Goal: Transaction & Acquisition: Purchase product/service

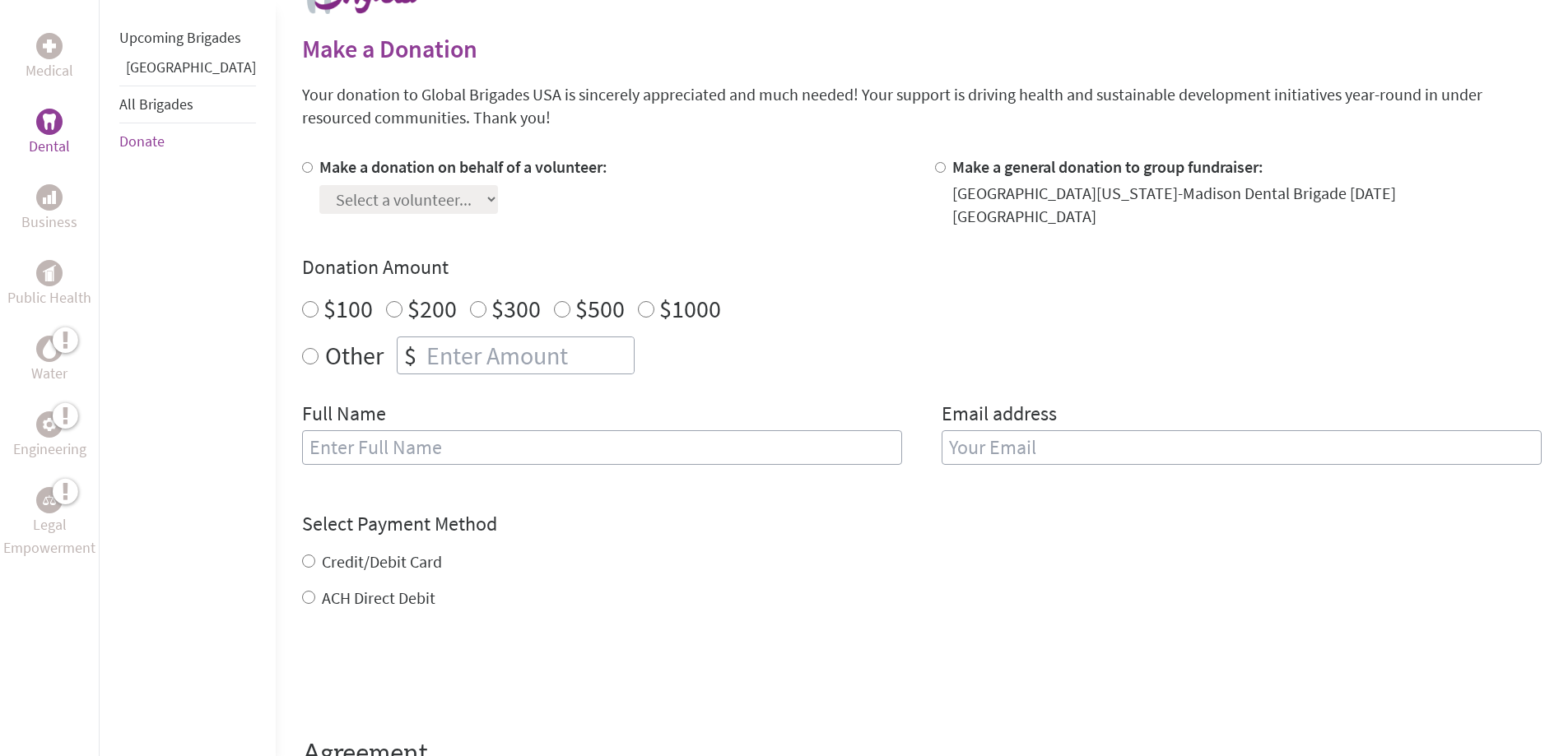
scroll to position [439, 0]
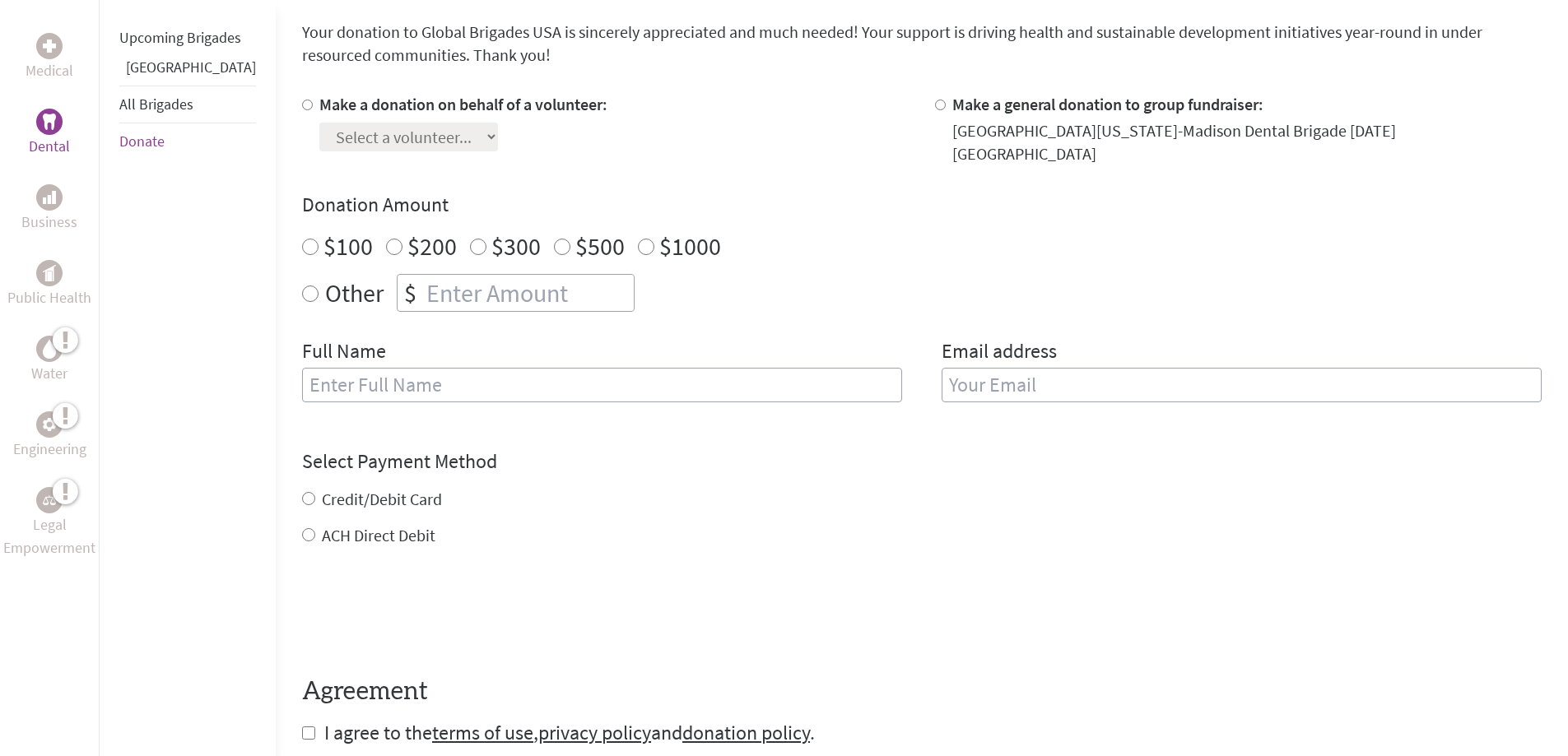
radio input "true"
click at [468, 283] on input "number" at bounding box center [528, 292] width 211 height 37
type input "1"
click at [507, 368] on input "text" at bounding box center [602, 384] width 600 height 35
type input "j"
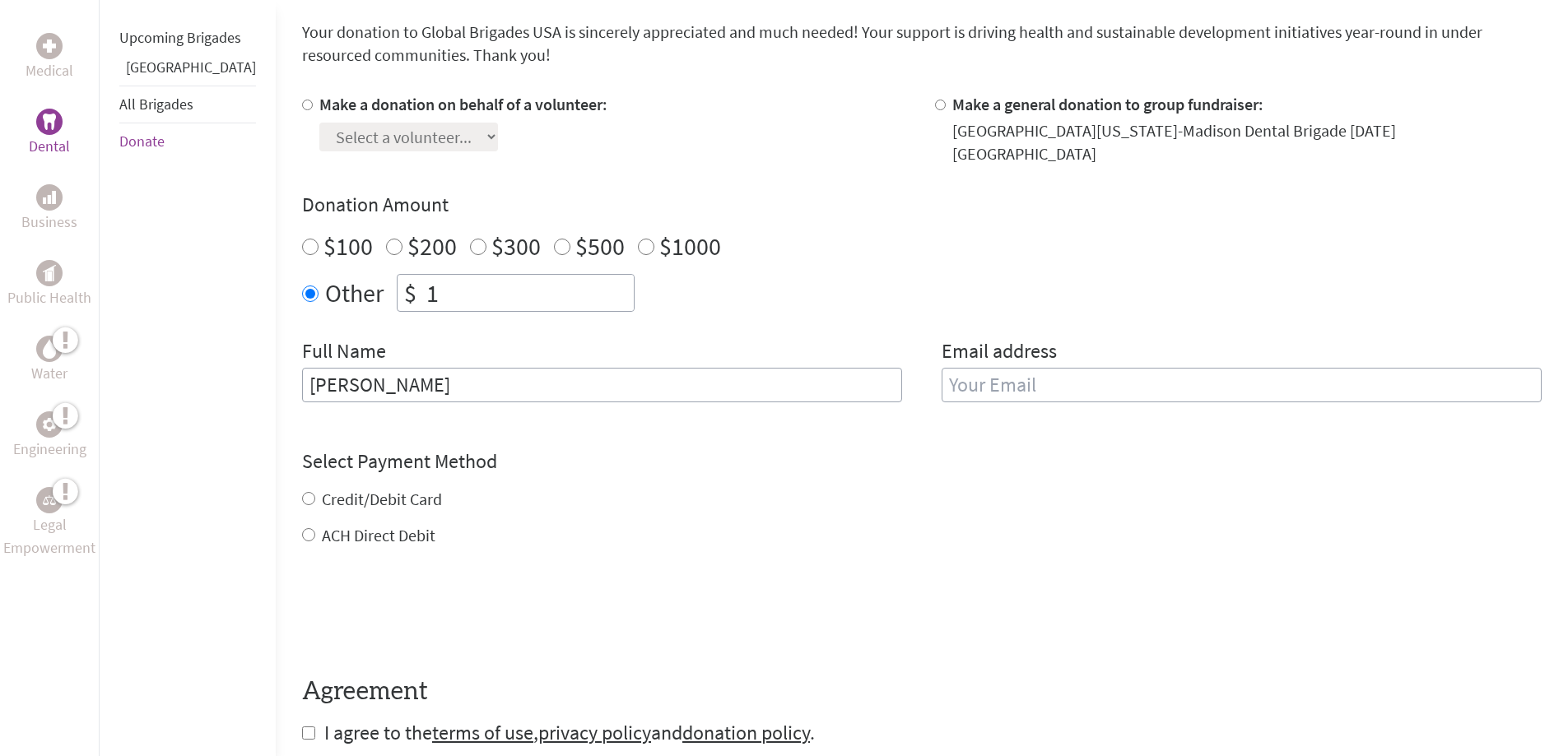
type input "[PERSON_NAME]"
type input "l"
click at [476, 378] on input "[PERSON_NAME]" at bounding box center [602, 384] width 600 height 35
type input "JohnLee"
click at [1126, 368] on input "email" at bounding box center [1241, 384] width 600 height 35
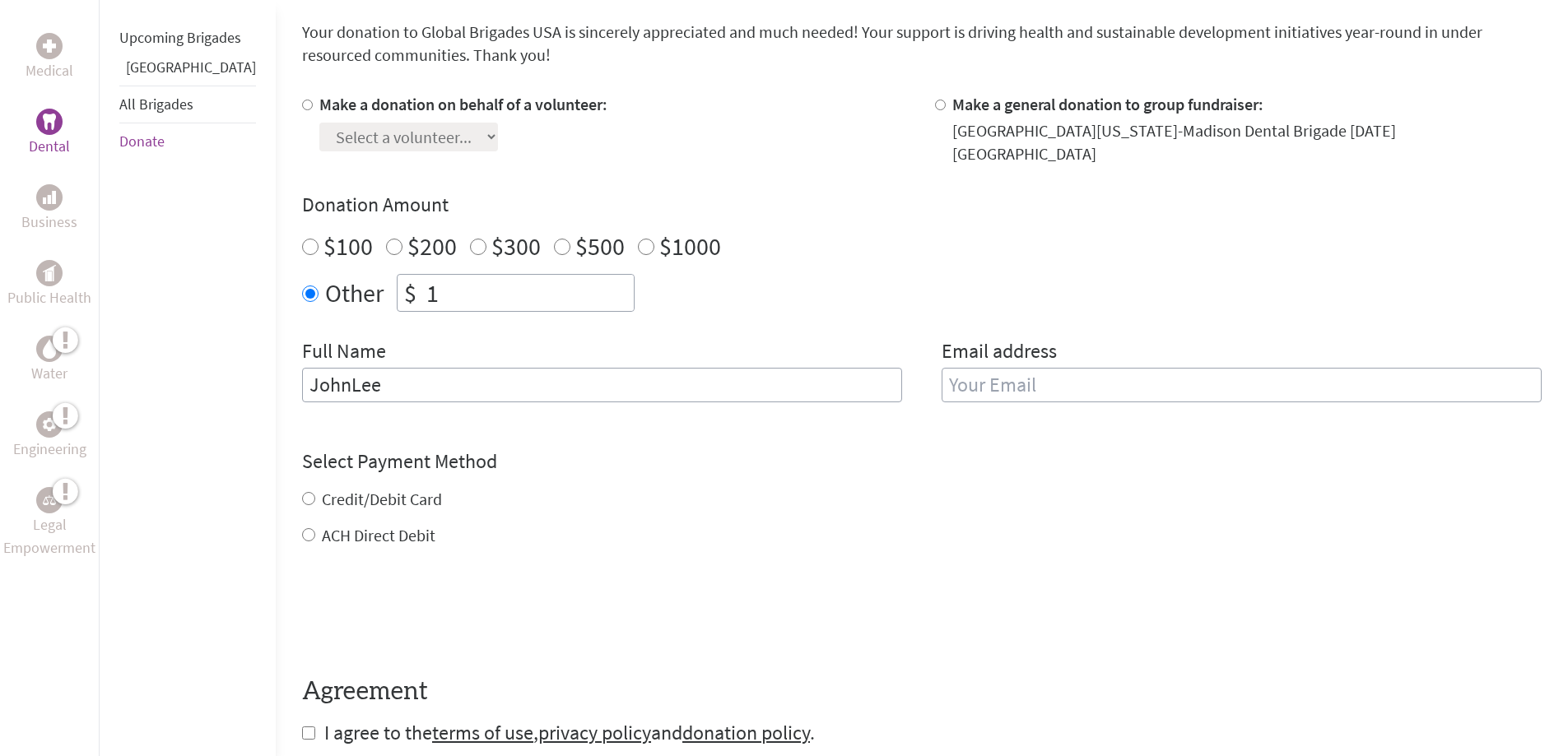
type input "k"
type input "[EMAIL_ADDRESS][DOMAIN_NAME]"
click at [484, 487] on div "Credit/Debit Card ACH Direct Debit" at bounding box center [922, 517] width 1240 height 59
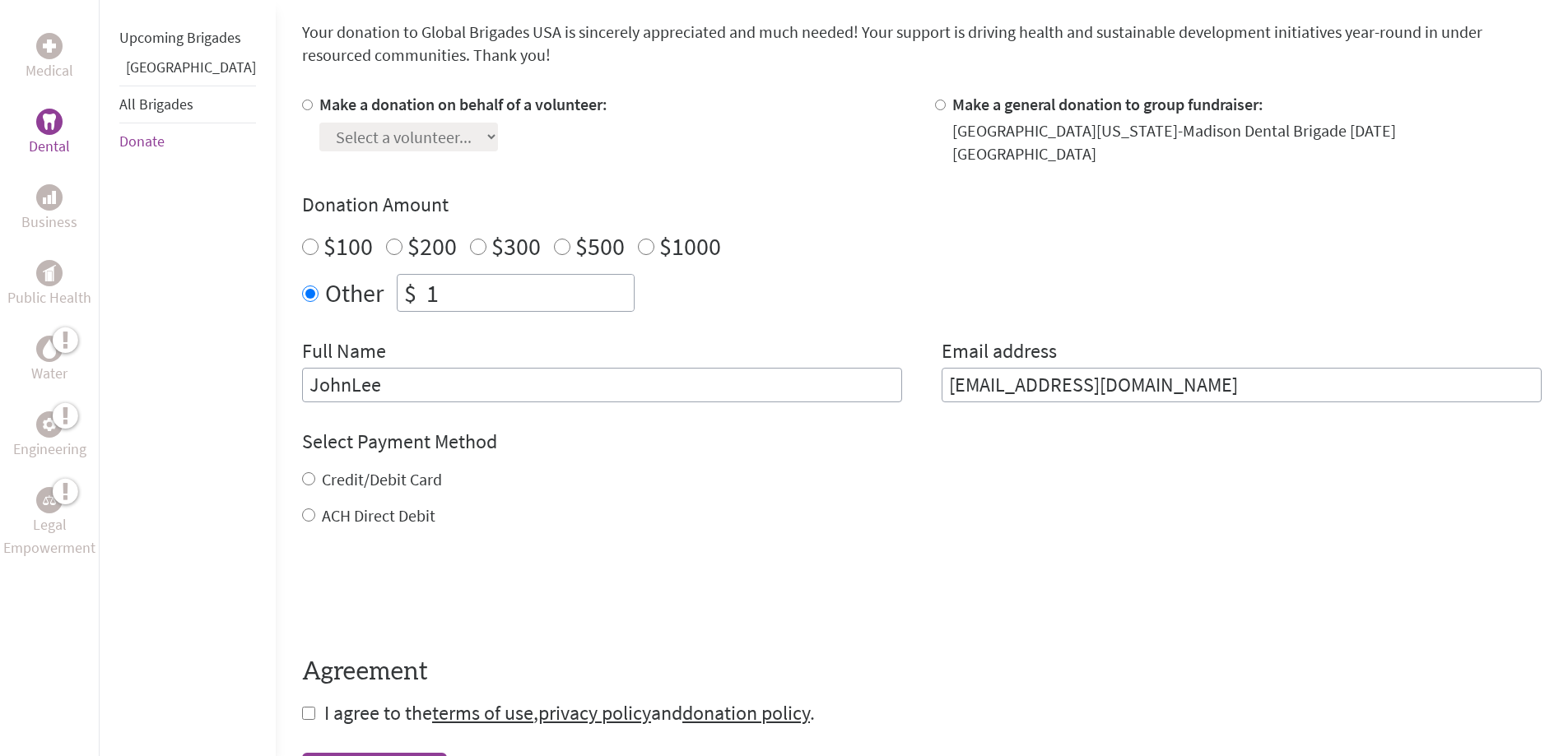
click at [357, 469] on label "Credit/Debit Card" at bounding box center [382, 479] width 120 height 21
click at [315, 473] on input "Credit/Debit Card" at bounding box center [308, 479] width 13 height 13
radio input "true"
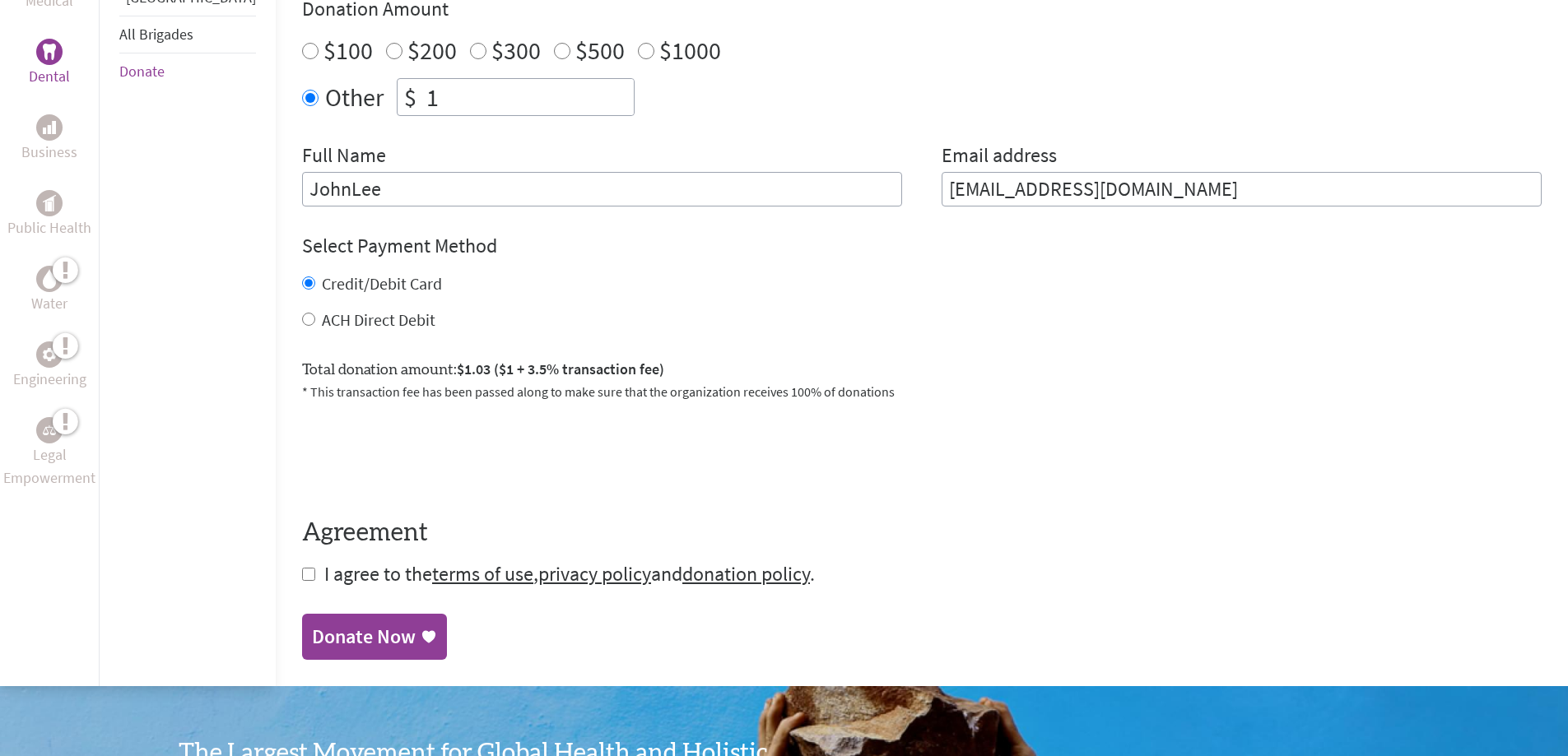
scroll to position [658, 0]
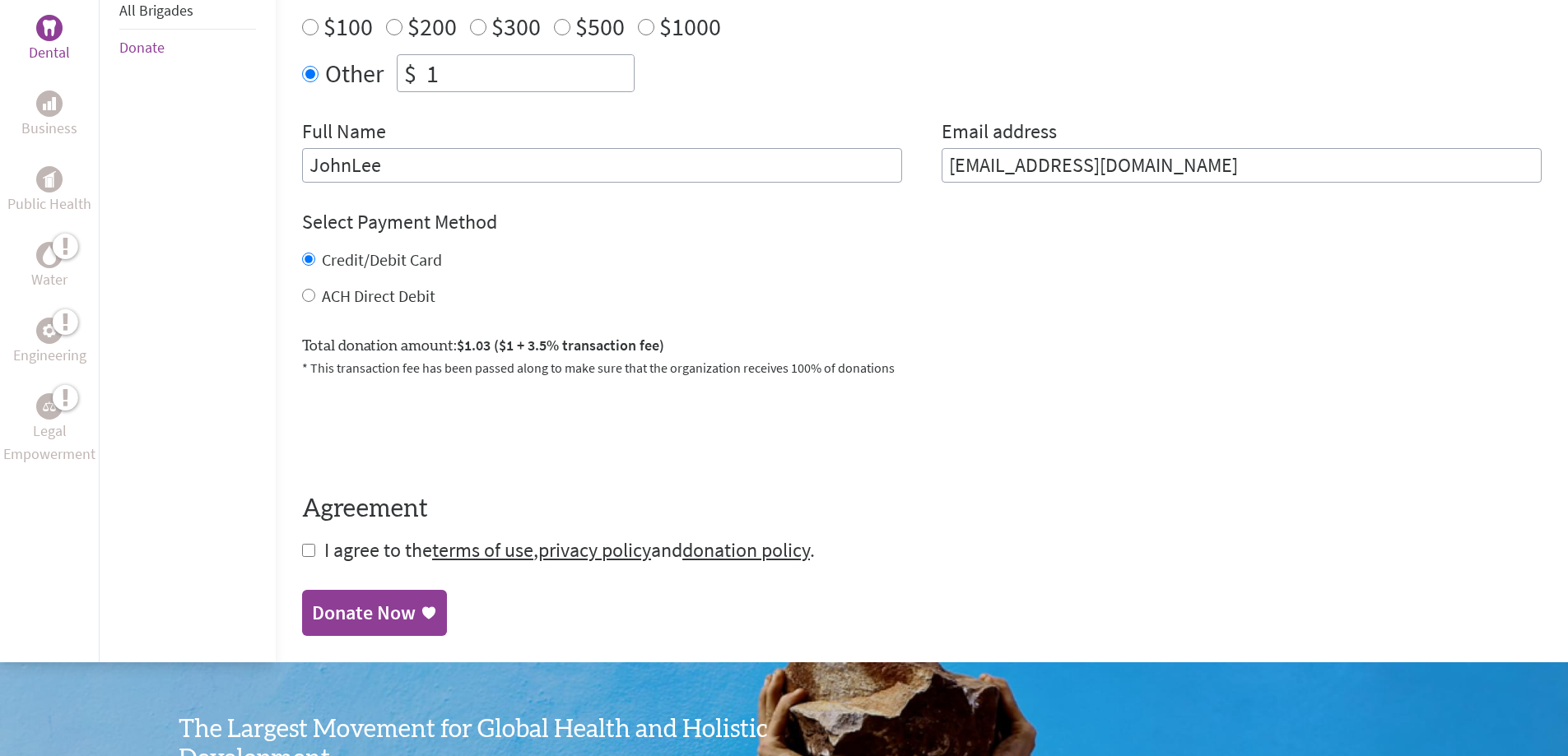
click at [302, 534] on form "Make a donation on behalf of a volunteer: Select a volunteer... [PERSON_NAME] […" at bounding box center [922, 218] width 1240 height 691
click at [302, 544] on input "checkbox" at bounding box center [308, 550] width 13 height 13
checkbox input "true"
click at [341, 601] on div "Donate Now" at bounding box center [364, 614] width 104 height 27
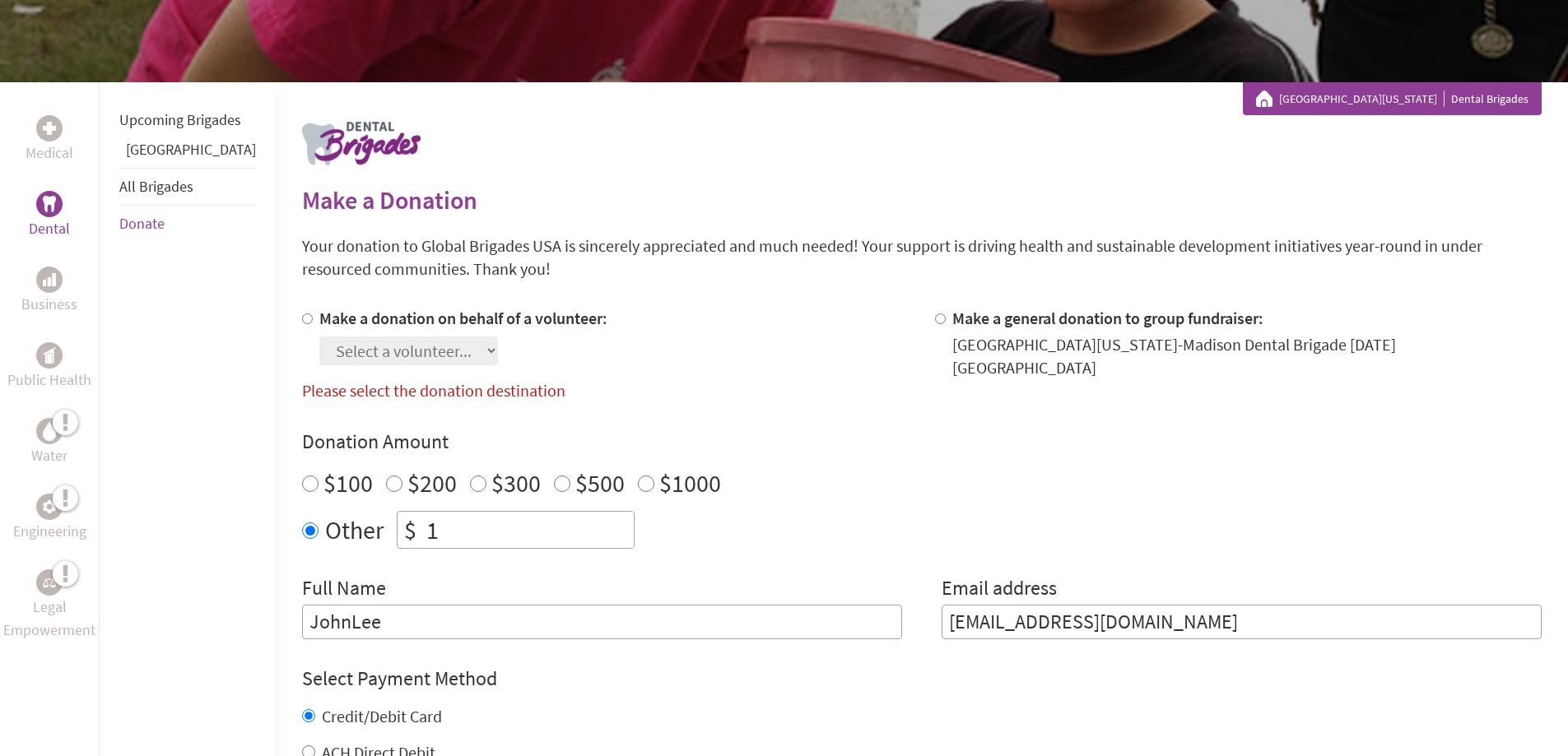
scroll to position [93, 0]
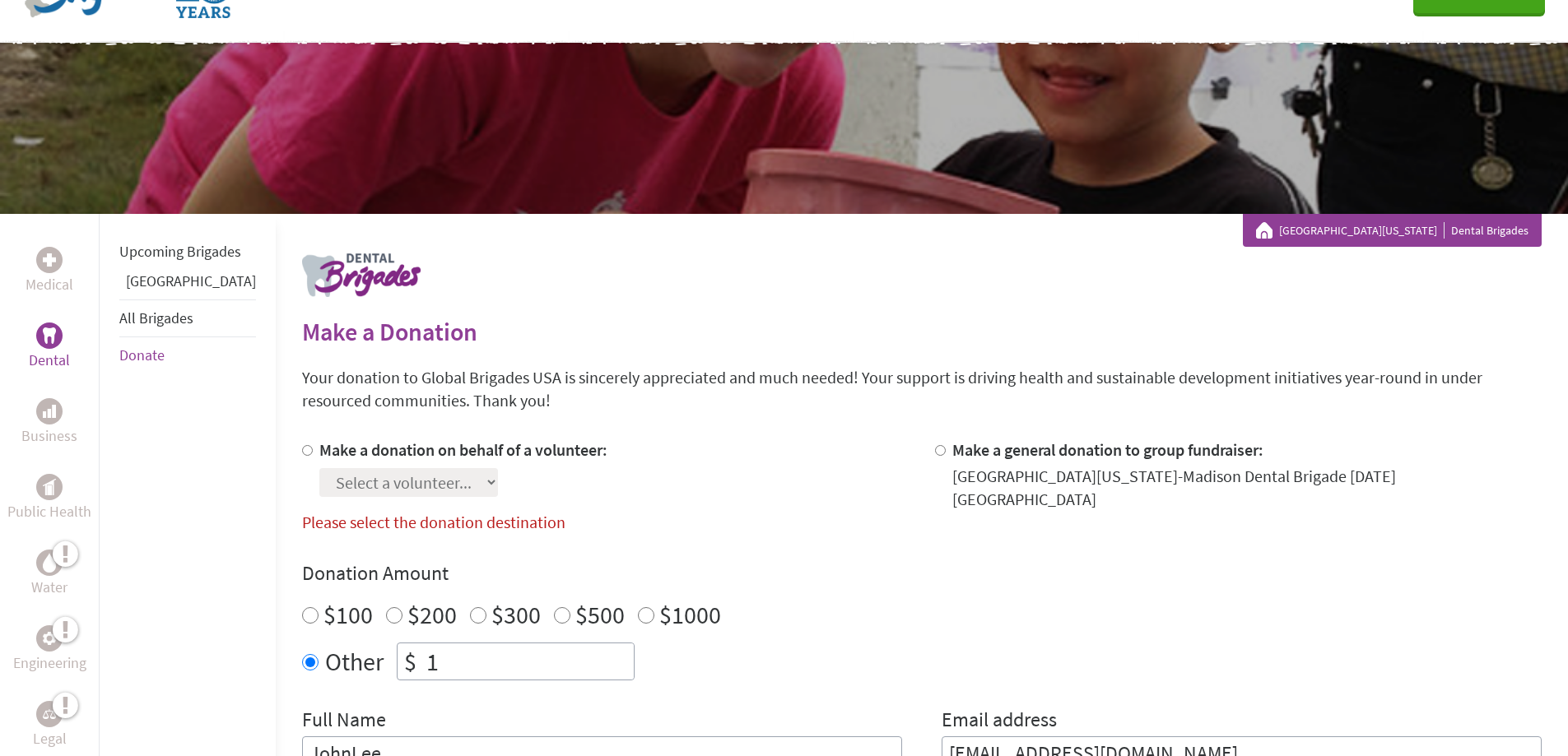
click at [302, 445] on div at bounding box center [310, 475] width 17 height 72
click at [302, 446] on input "Make a donation on behalf of a volunteer:" at bounding box center [307, 450] width 11 height 11
radio input "true"
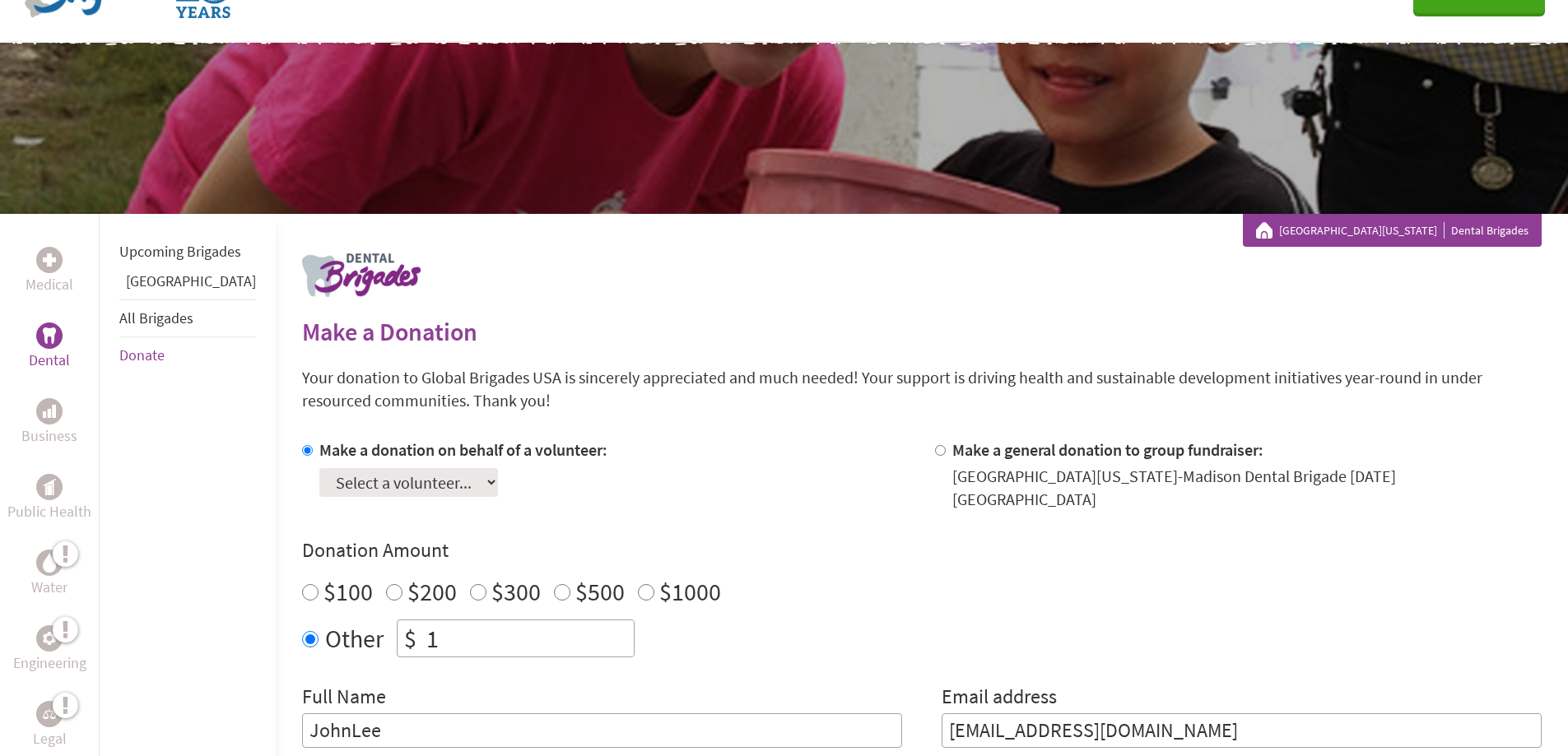
click at [458, 485] on select "Select a volunteer... [PERSON_NAME] [PERSON_NAME] [PERSON_NAME] [PERSON_NAME] […" at bounding box center [408, 483] width 178 height 29
select select "804AB9D6-9A27-11F0-9E6E-42010A400005"
click at [319, 469] on select "Select a volunteer... [PERSON_NAME] [PERSON_NAME] [PERSON_NAME] [PERSON_NAME] […" at bounding box center [408, 483] width 178 height 29
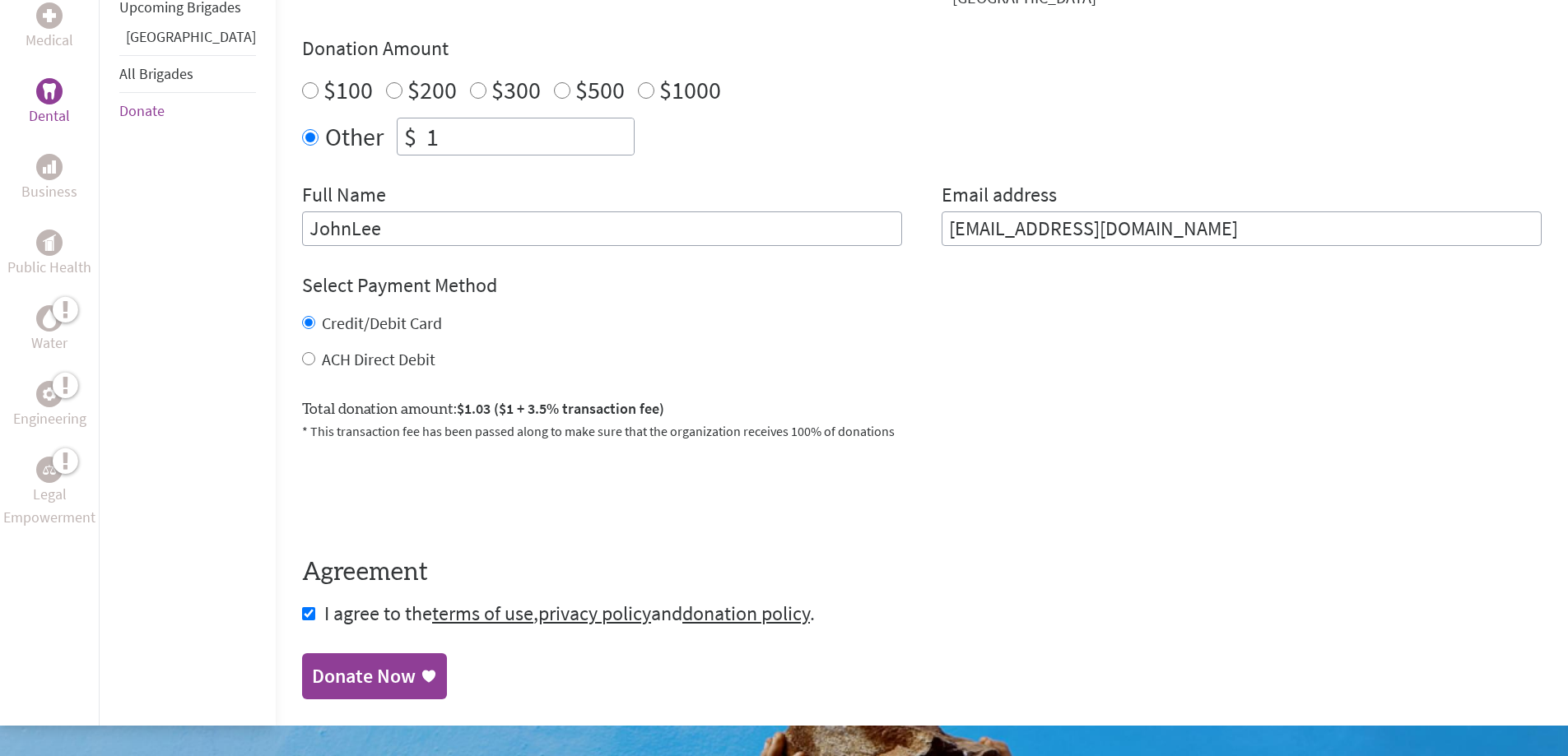
scroll to position [751, 0]
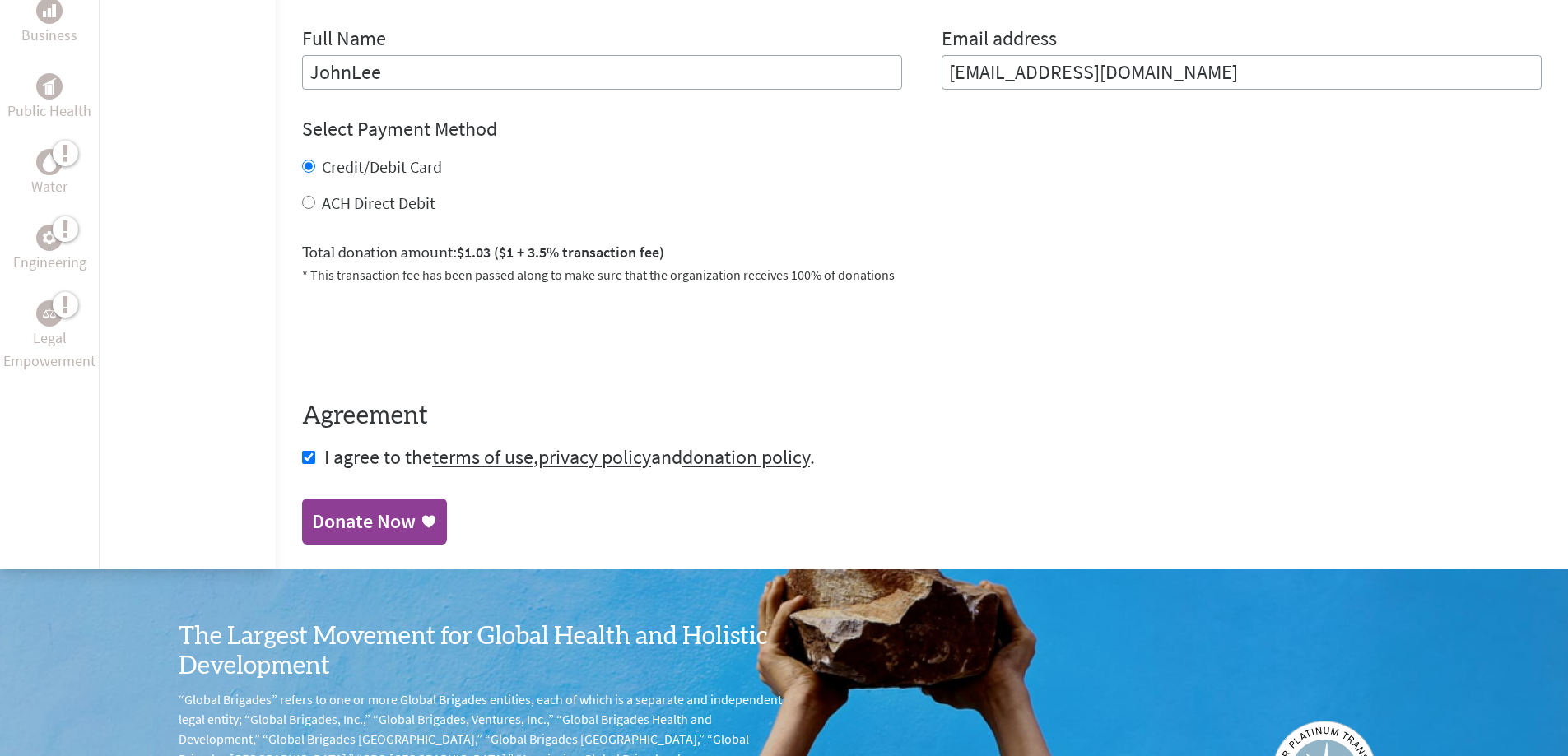
click at [354, 508] on div "Donate Now" at bounding box center [364, 521] width 104 height 27
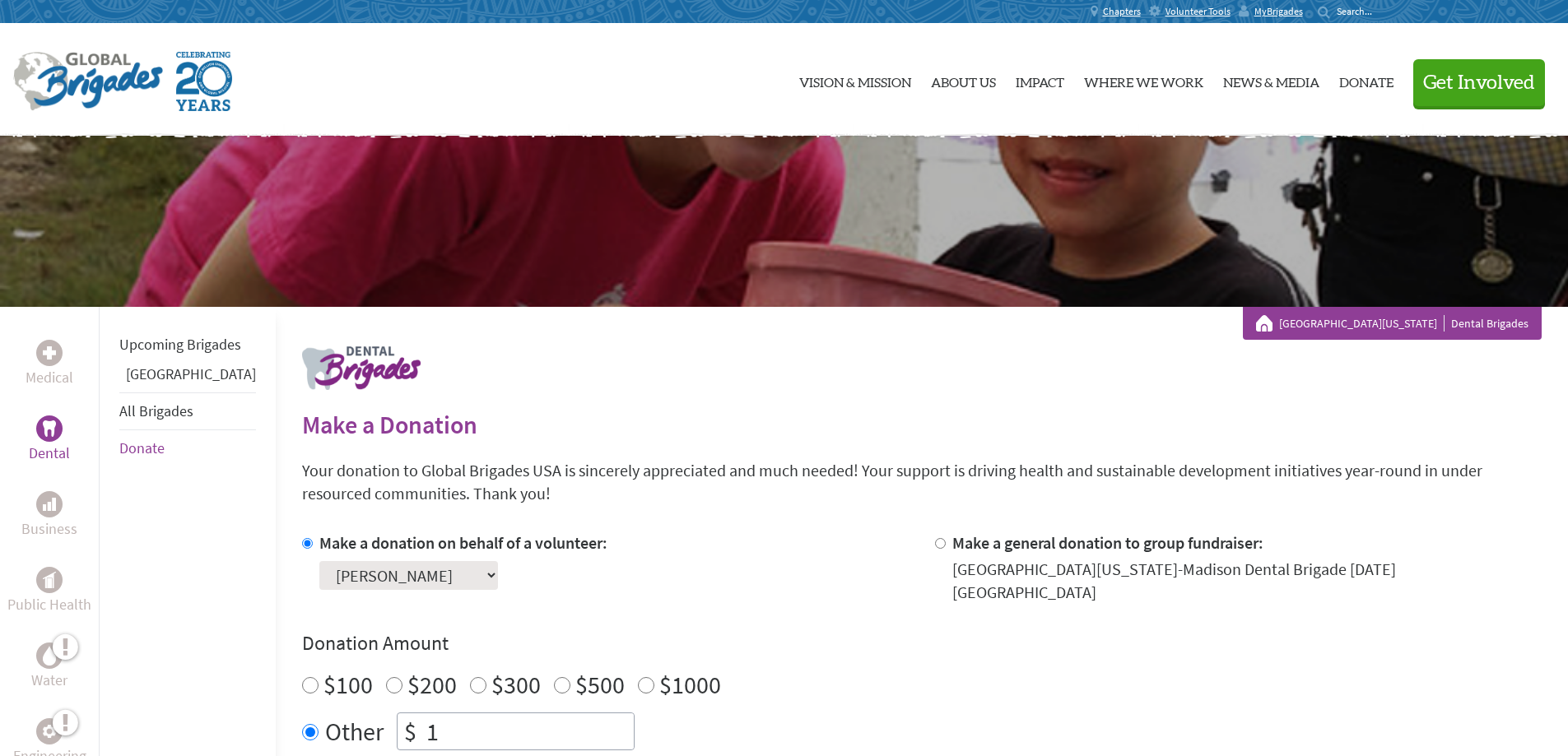
scroll to position [255, 0]
